Goal: Transaction & Acquisition: Purchase product/service

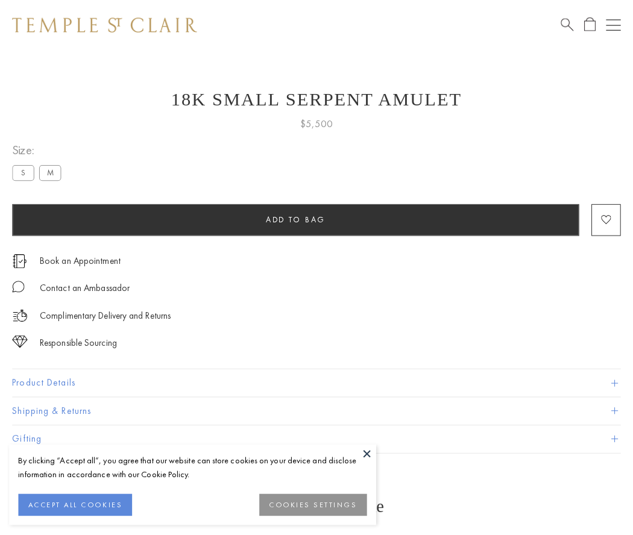
scroll to position [1, 0]
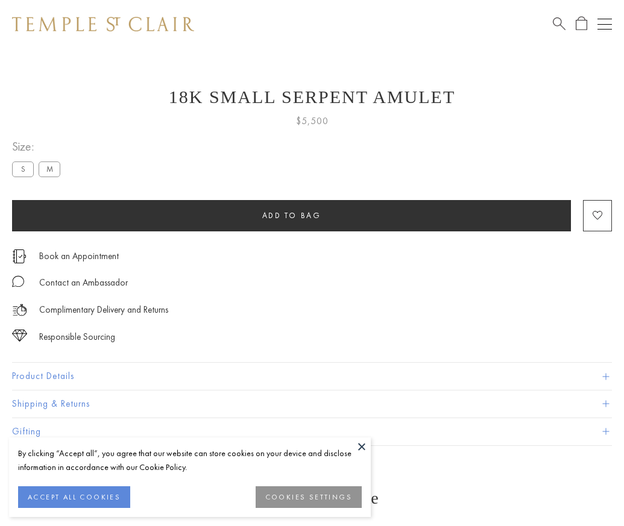
click at [291, 215] on span "Add to bag" at bounding box center [291, 215] width 59 height 10
